Goal: Task Accomplishment & Management: Manage account settings

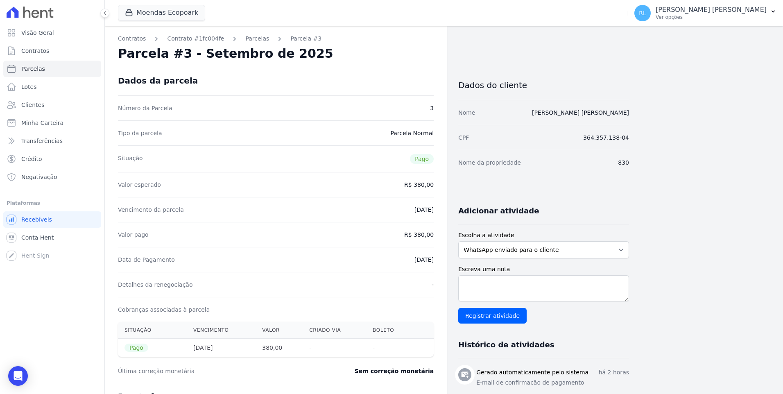
click at [51, 68] on link "Parcelas" at bounding box center [52, 69] width 98 height 16
select select
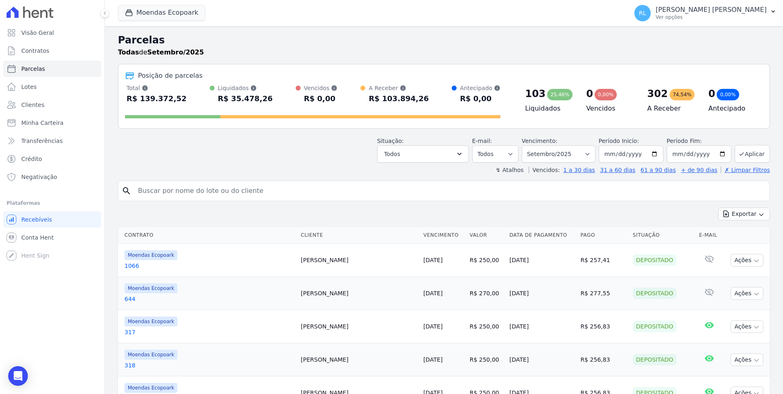
click at [260, 189] on input "search" at bounding box center [449, 191] width 633 height 16
type input "1107"
select select
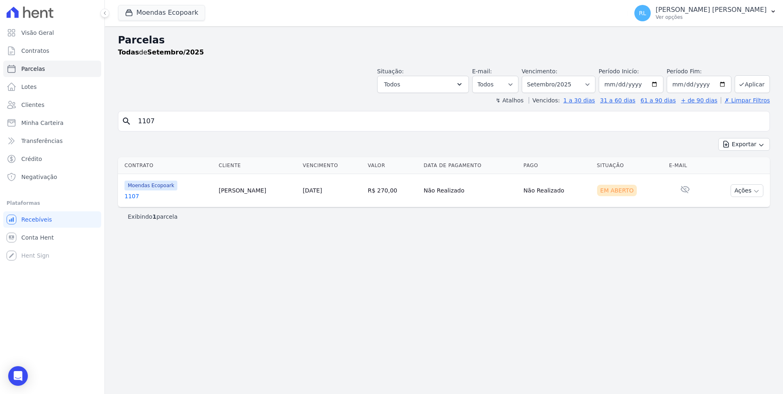
click at [132, 196] on link "1107" at bounding box center [168, 196] width 88 height 8
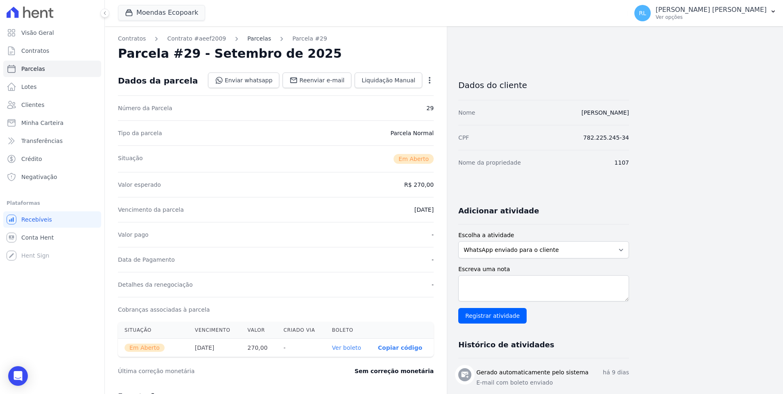
click at [257, 38] on link "Parcelas" at bounding box center [259, 38] width 24 height 9
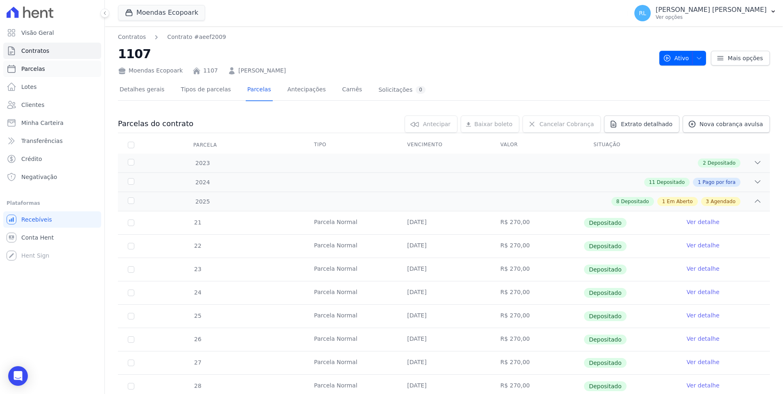
click at [44, 69] on link "Parcelas" at bounding box center [52, 69] width 98 height 16
select select
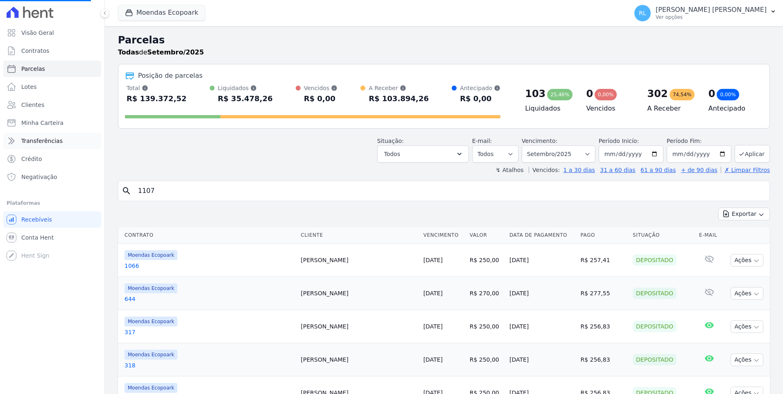
select select
click at [172, 192] on input "search" at bounding box center [449, 191] width 633 height 16
type input "[PERSON_NAME]"
select select
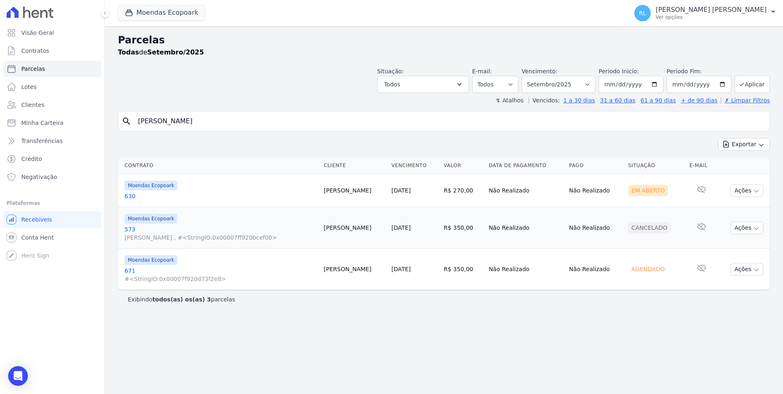
click at [129, 269] on link "671 #<StringIO:0x00007f920d73f2e8>" at bounding box center [220, 274] width 193 height 16
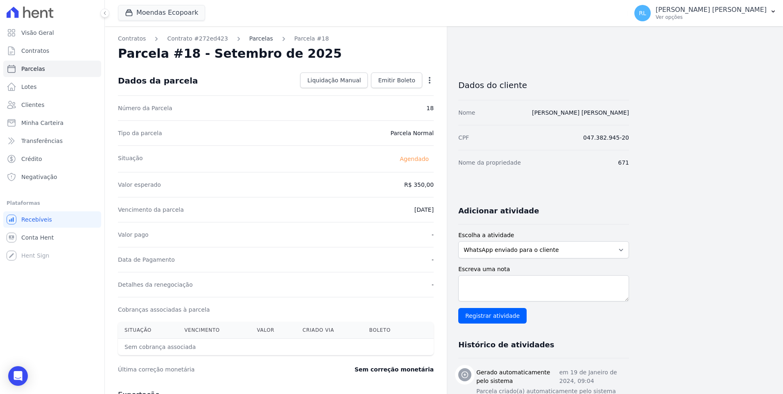
click at [249, 36] on link "Parcelas" at bounding box center [261, 38] width 24 height 9
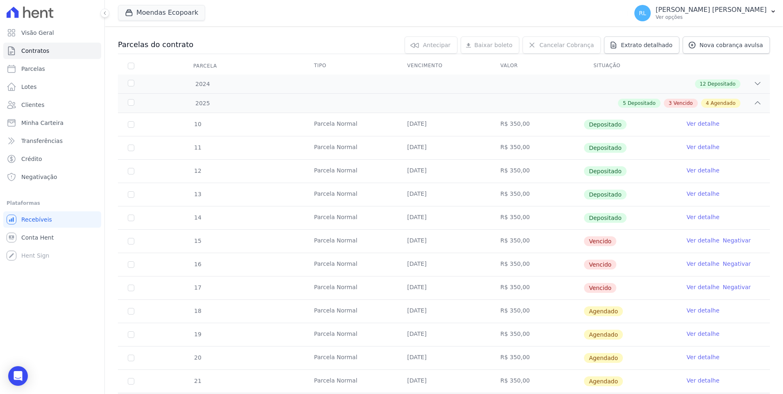
scroll to position [82, 0]
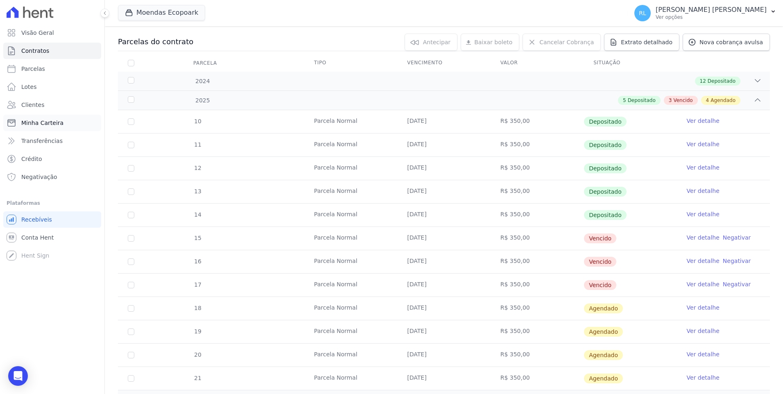
click at [42, 122] on span "Minha Carteira" at bounding box center [42, 123] width 42 height 8
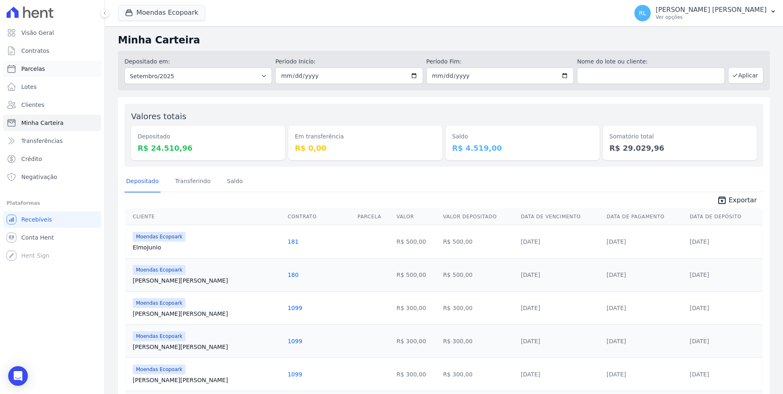
click at [38, 69] on span "Parcelas" at bounding box center [33, 69] width 24 height 8
select select
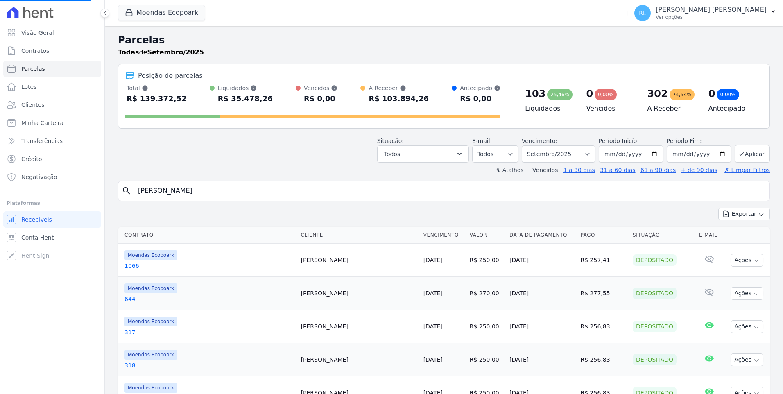
select select
click at [147, 186] on input "search" at bounding box center [449, 191] width 633 height 16
type input "805"
select select
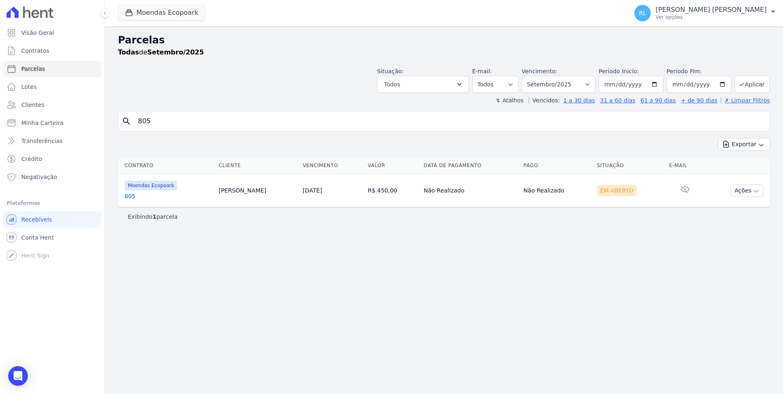
click at [131, 196] on link "805" at bounding box center [168, 196] width 88 height 8
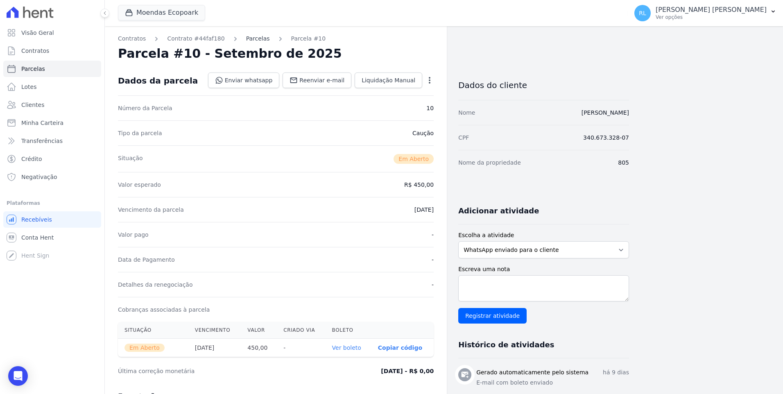
click at [247, 37] on link "Parcelas" at bounding box center [258, 38] width 24 height 9
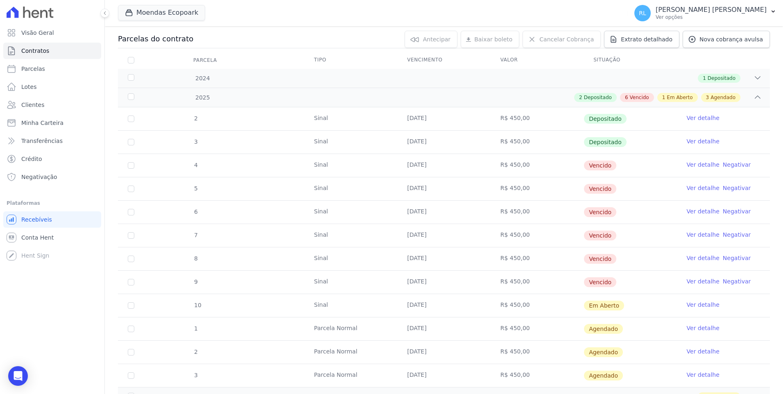
scroll to position [123, 0]
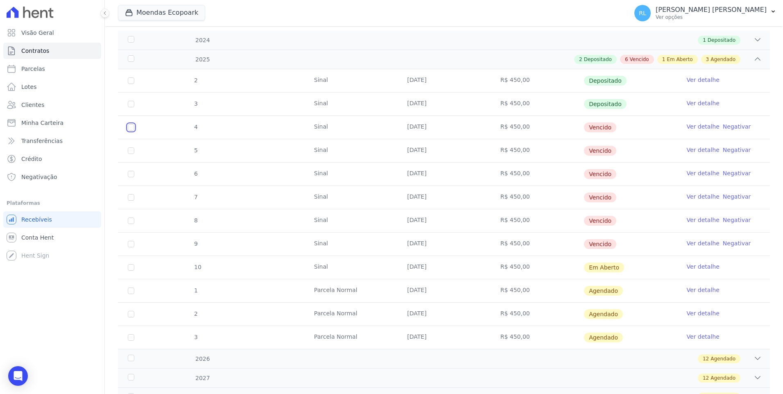
click at [128, 129] on input "checkbox" at bounding box center [131, 127] width 7 height 7
checkbox input "true"
click at [126, 151] on td "5" at bounding box center [131, 150] width 26 height 23
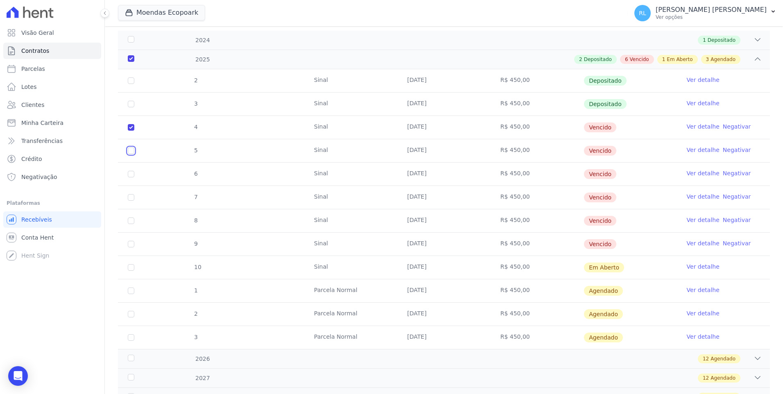
click at [130, 151] on input "checkbox" at bounding box center [131, 150] width 7 height 7
checkbox input "true"
click at [129, 177] on input "checkbox" at bounding box center [131, 174] width 7 height 7
checkbox input "true"
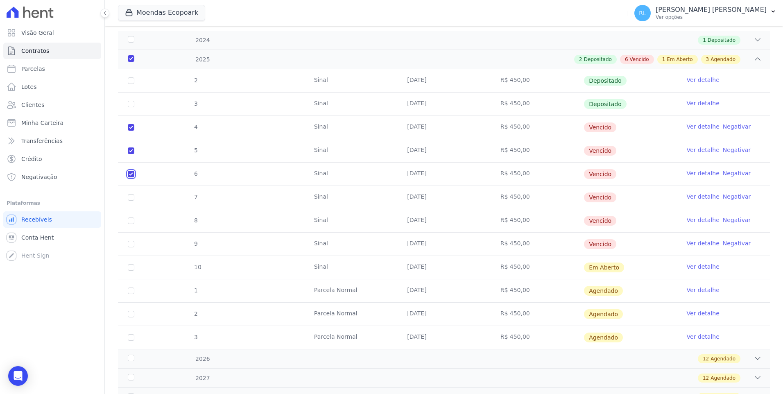
checkbox input "true"
click at [133, 199] on input "checkbox" at bounding box center [131, 197] width 7 height 7
checkbox input "true"
click at [133, 223] on input "checkbox" at bounding box center [131, 220] width 7 height 7
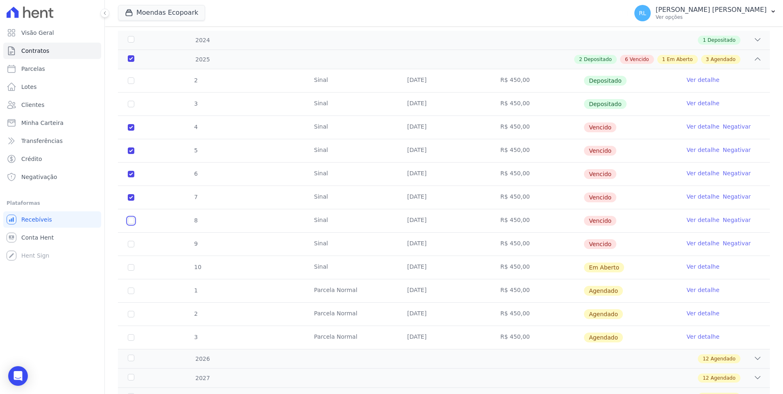
checkbox input "true"
click at [133, 245] on input "checkbox" at bounding box center [131, 244] width 7 height 7
checkbox input "true"
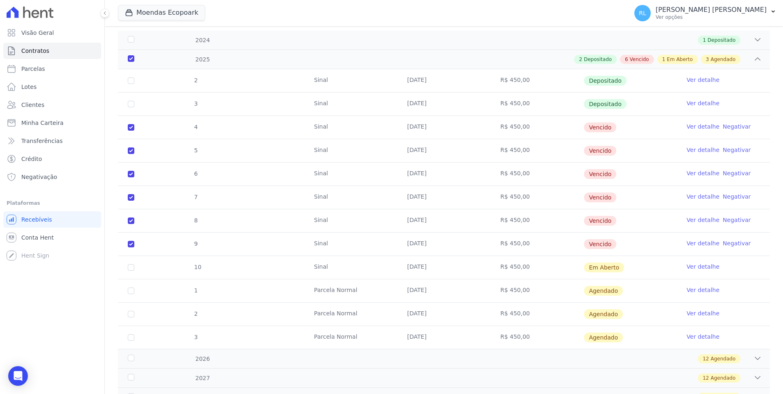
click at [131, 271] on td "10" at bounding box center [131, 267] width 26 height 23
click at [133, 268] on input "checkbox" at bounding box center [131, 267] width 7 height 7
checkbox input "true"
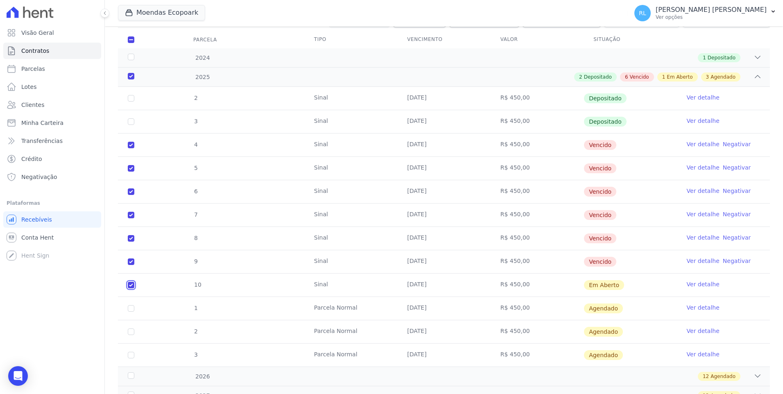
scroll to position [0, 0]
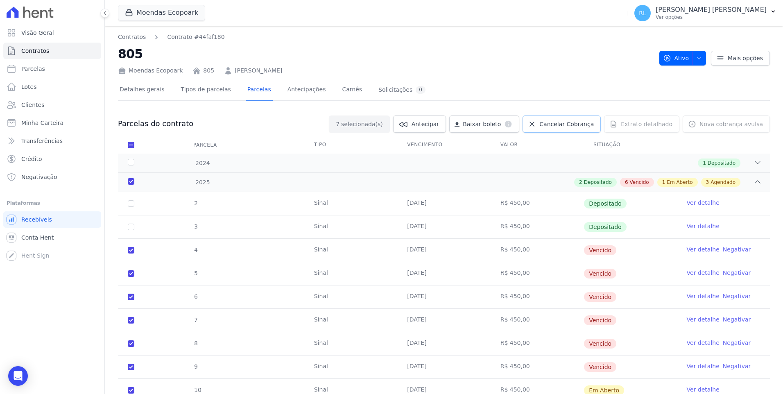
click at [577, 129] on link "Cancelar Cobrança" at bounding box center [561, 123] width 78 height 17
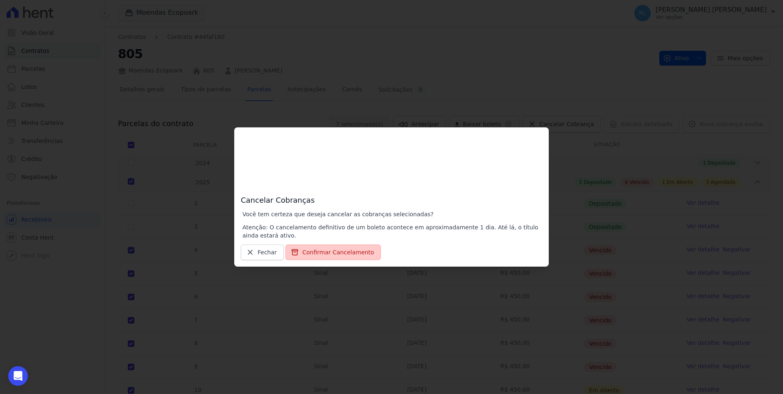
click at [324, 254] on button "Confirmar Cancelamento" at bounding box center [332, 252] width 95 height 16
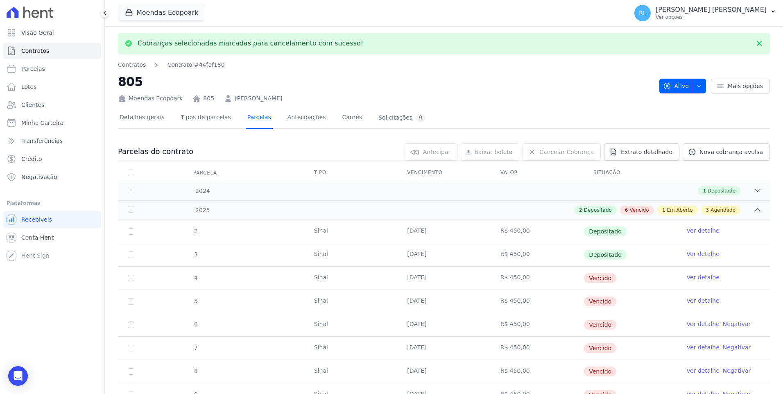
click at [246, 120] on link "Parcelas" at bounding box center [259, 118] width 27 height 22
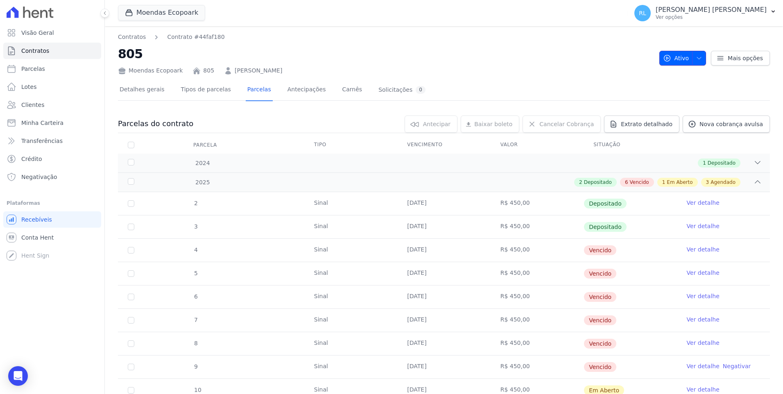
click at [698, 60] on icon "button" at bounding box center [699, 58] width 7 height 7
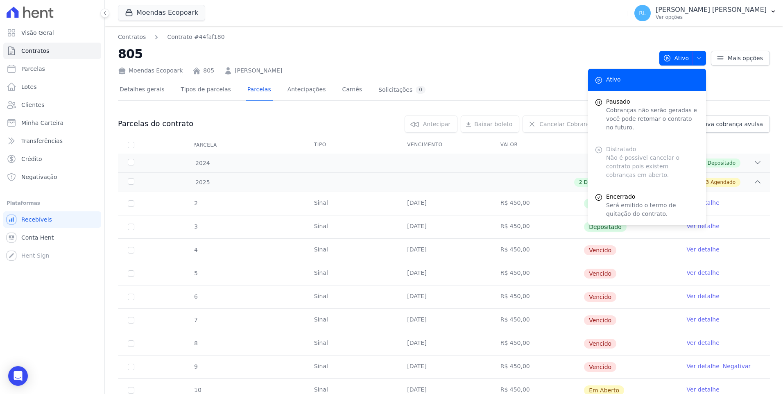
click at [486, 61] on h2 "805" at bounding box center [385, 54] width 535 height 18
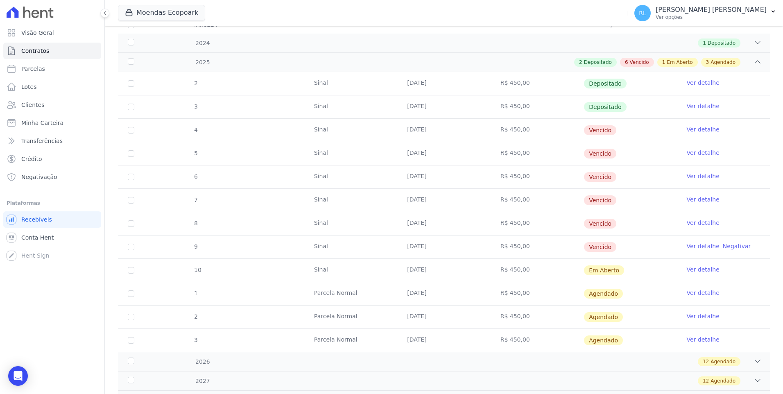
scroll to position [164, 0]
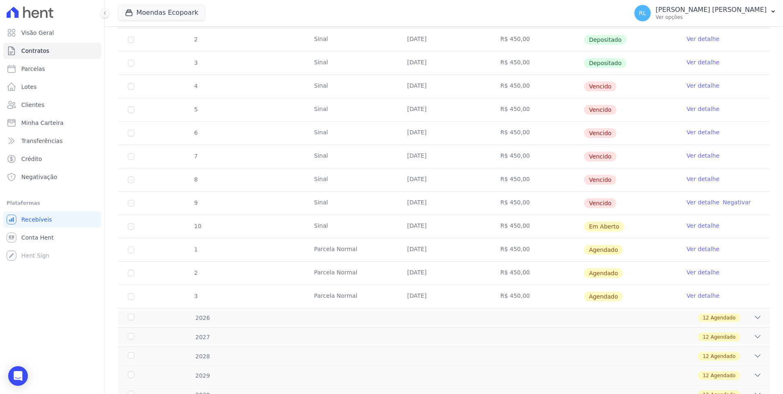
click at [697, 227] on link "Ver detalhe" at bounding box center [703, 225] width 33 height 8
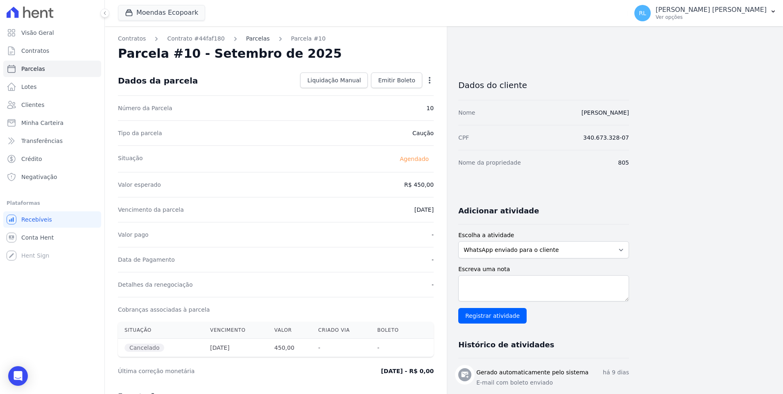
click at [246, 42] on link "Parcelas" at bounding box center [258, 38] width 24 height 9
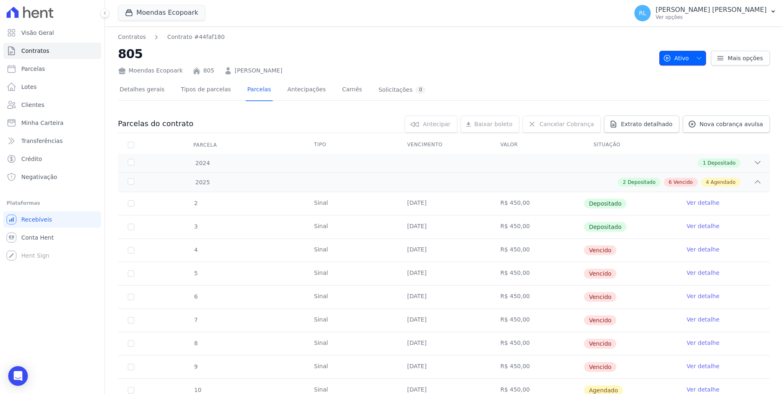
click at [696, 57] on icon "button" at bounding box center [699, 58] width 7 height 7
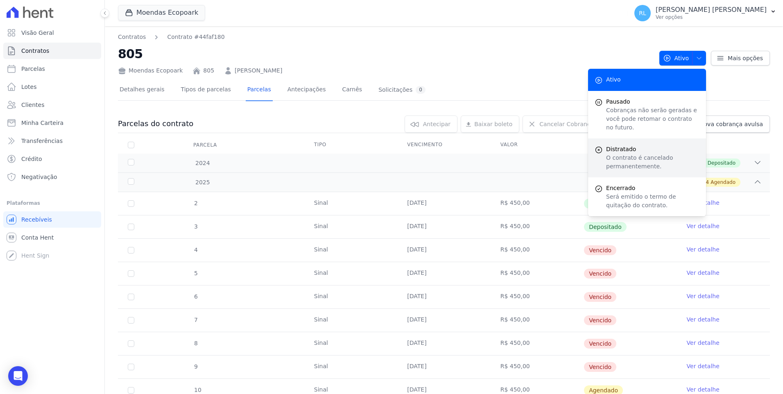
click at [638, 154] on p "O contrato é cancelado permanentemente." at bounding box center [652, 162] width 93 height 17
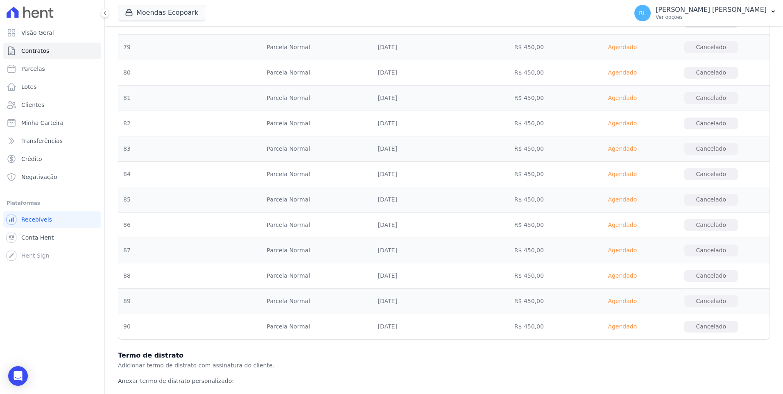
scroll to position [2455, 0]
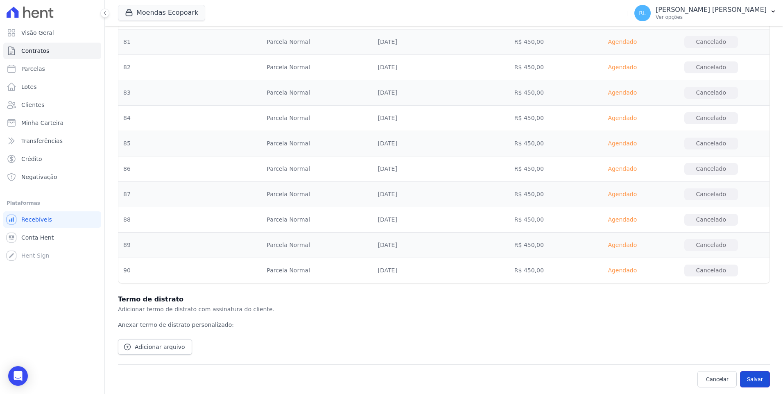
click at [747, 380] on button "Salvar" at bounding box center [755, 379] width 30 height 16
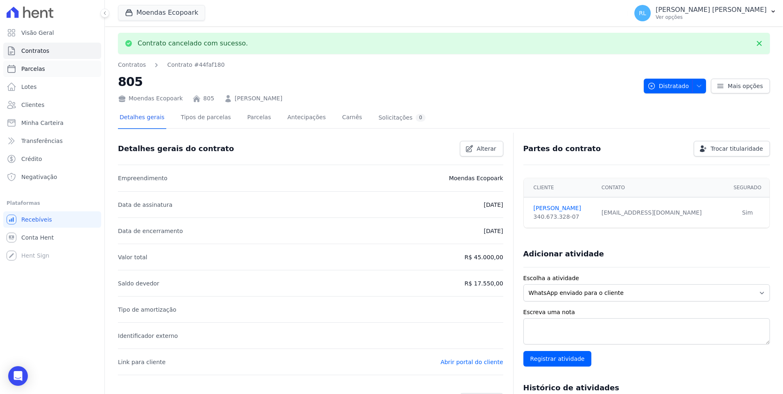
click at [50, 69] on link "Parcelas" at bounding box center [52, 69] width 98 height 16
select select
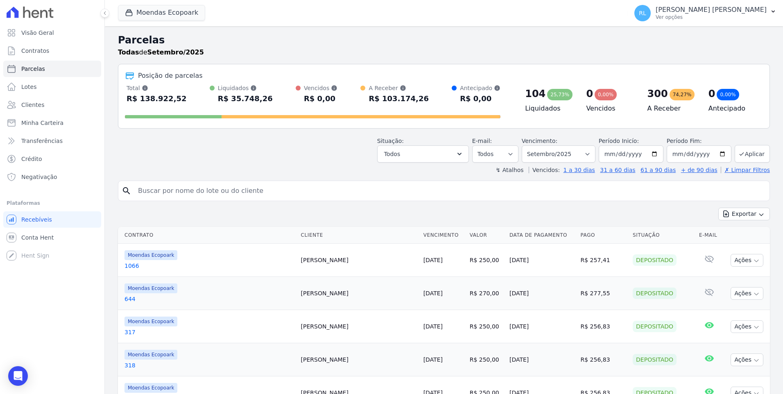
click at [203, 194] on input "search" at bounding box center [449, 191] width 633 height 16
type input "8"
type input "817"
select select
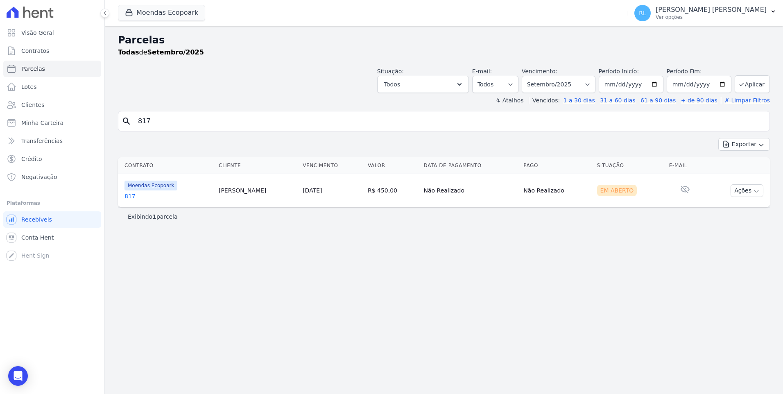
click at [136, 193] on link "817" at bounding box center [168, 196] width 88 height 8
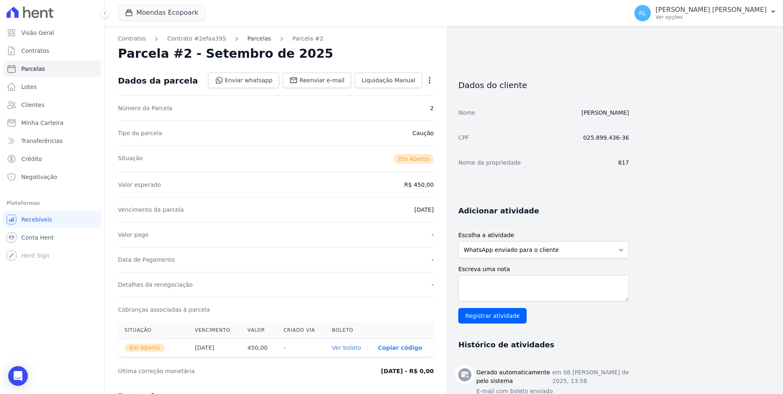
click at [254, 42] on link "Parcelas" at bounding box center [259, 38] width 24 height 9
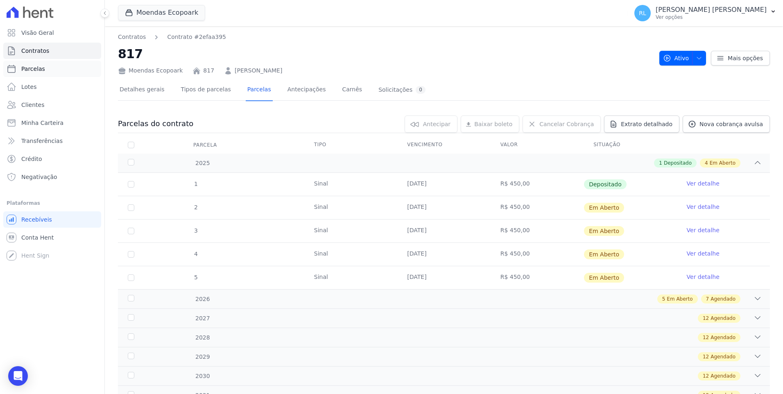
click at [49, 69] on link "Parcelas" at bounding box center [52, 69] width 98 height 16
select select
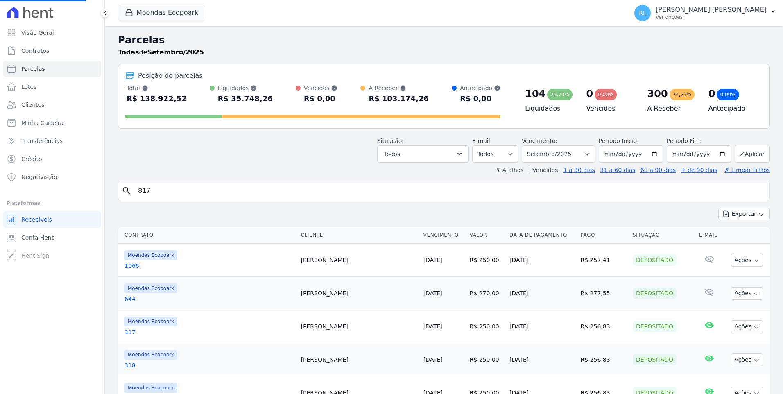
drag, startPoint x: 140, startPoint y: 190, endPoint x: 106, endPoint y: 187, distance: 34.5
type input "217"
select select
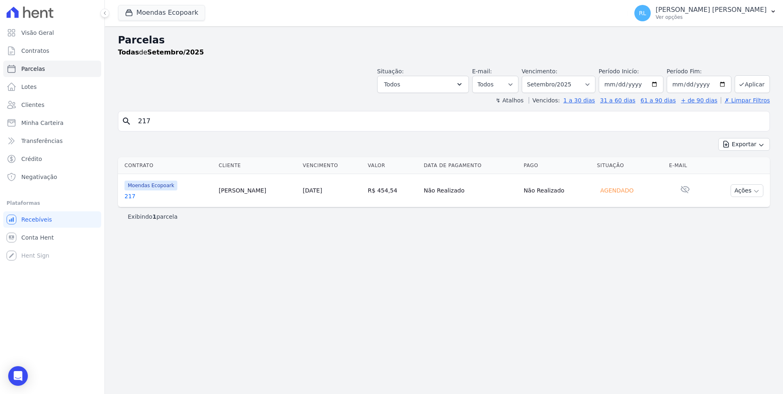
click at [130, 193] on link "217" at bounding box center [168, 196] width 88 height 8
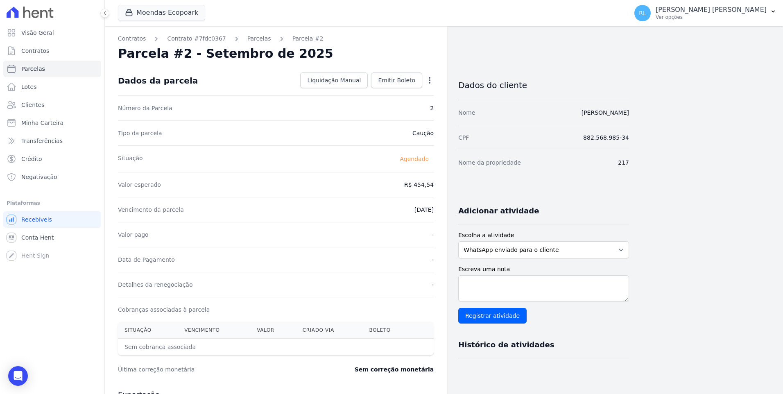
select select
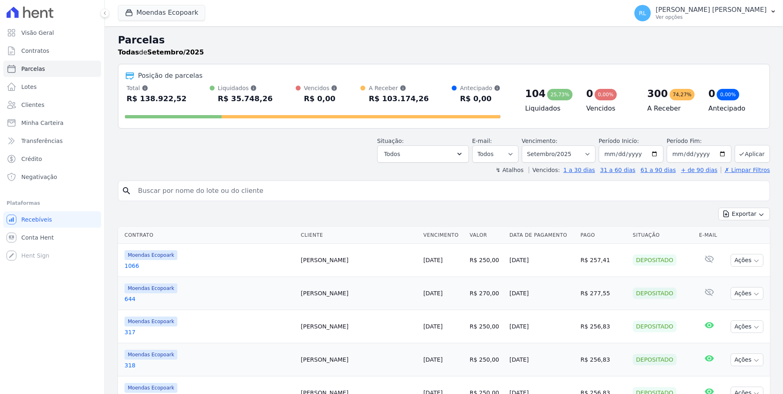
click at [191, 189] on input "search" at bounding box center [449, 191] width 633 height 16
type input "217"
select select
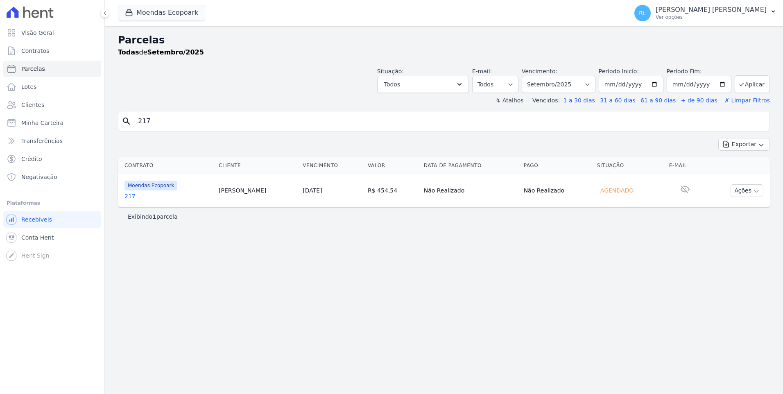
click at [134, 194] on link "217" at bounding box center [168, 196] width 88 height 8
select select
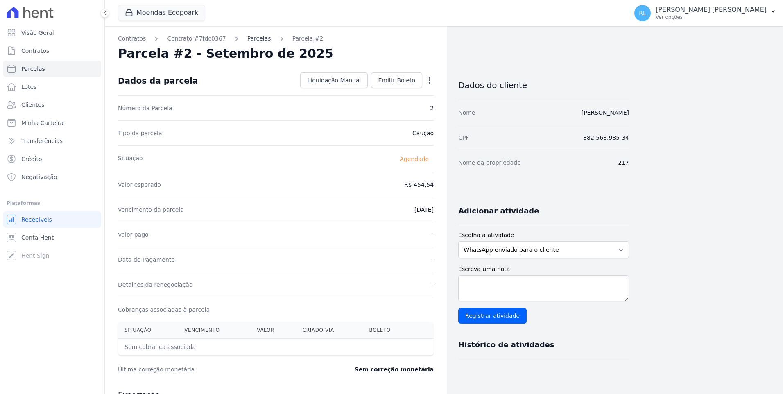
click at [248, 36] on link "Parcelas" at bounding box center [259, 38] width 24 height 9
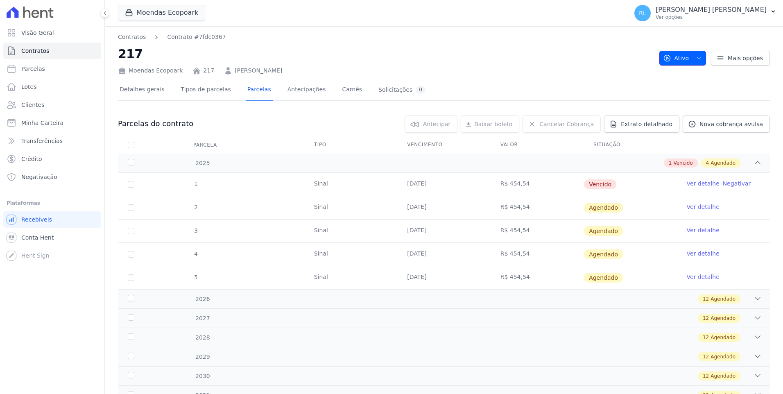
click at [693, 63] on span "button" at bounding box center [697, 58] width 10 height 13
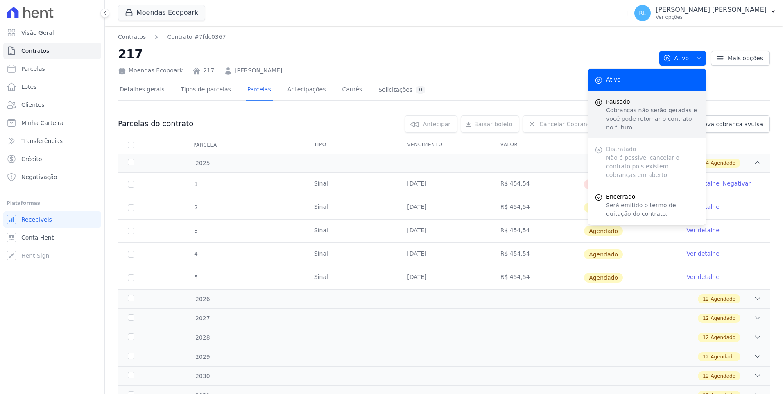
click at [633, 99] on span "Pausado" at bounding box center [652, 101] width 93 height 9
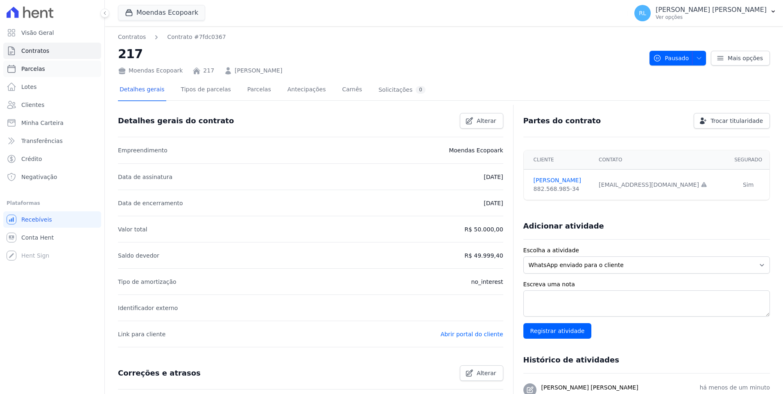
click at [44, 65] on link "Parcelas" at bounding box center [52, 69] width 98 height 16
select select
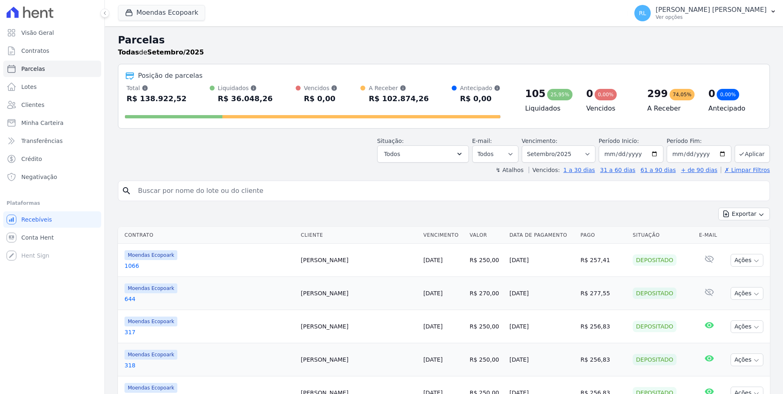
click at [190, 194] on input "search" at bounding box center [449, 191] width 633 height 16
type input "821"
select select
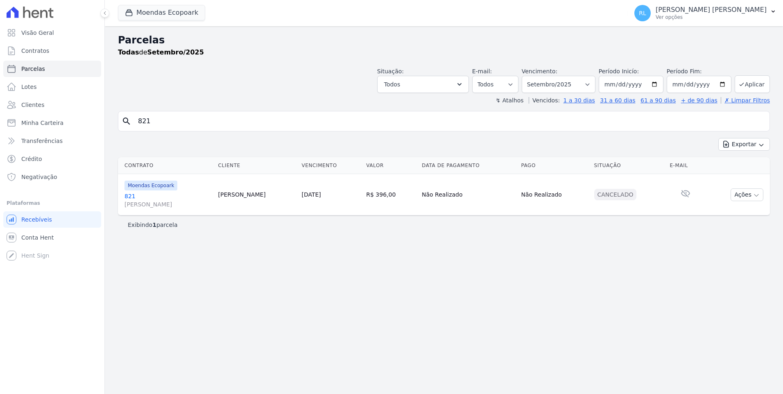
click at [175, 121] on input "821" at bounding box center [449, 121] width 633 height 16
type input "822"
select select
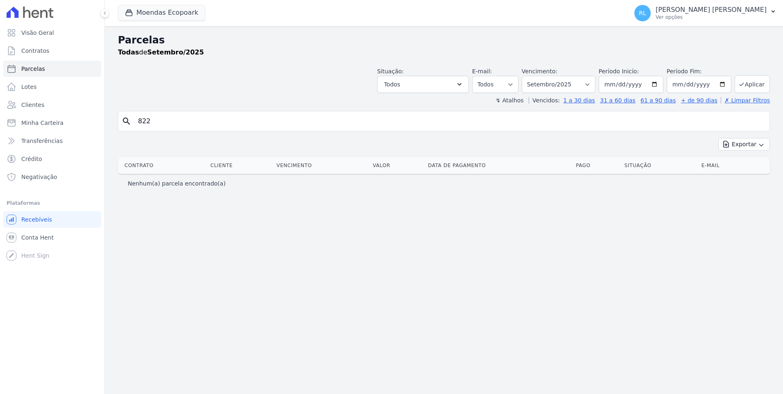
click at [245, 308] on div "Parcelas Todas de Setembro/2025 Situação: Agendado Em Aberto Pago Processando C…" at bounding box center [444, 210] width 678 height 368
